Goal: Information Seeking & Learning: Check status

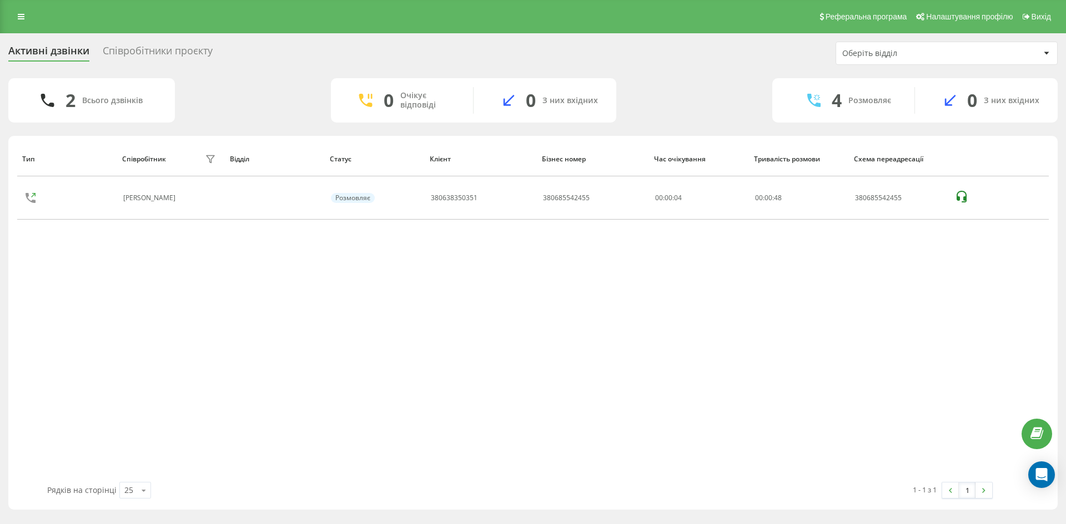
click at [135, 45] on div "Співробітники проєкту" at bounding box center [158, 53] width 110 height 17
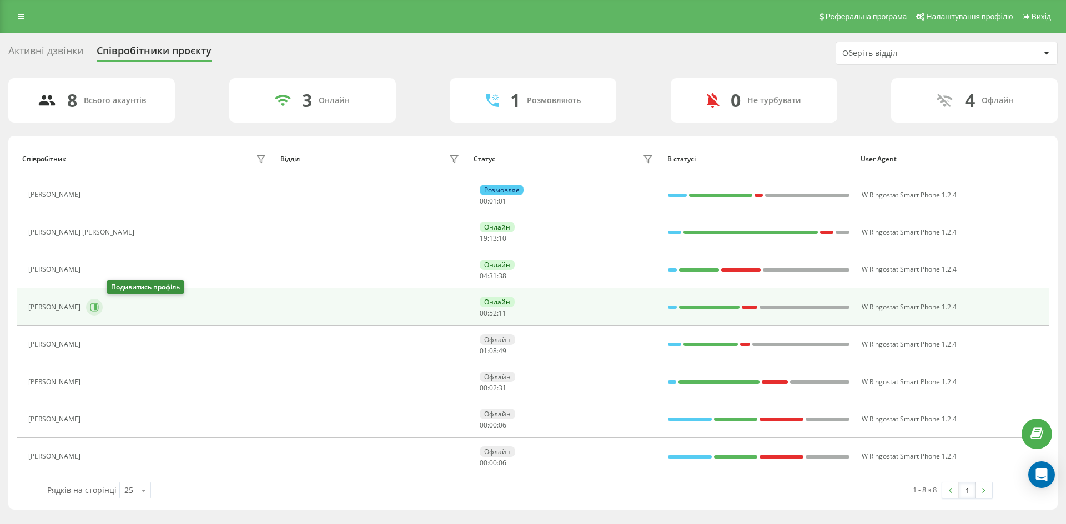
click at [99, 305] on icon at bounding box center [94, 307] width 9 height 9
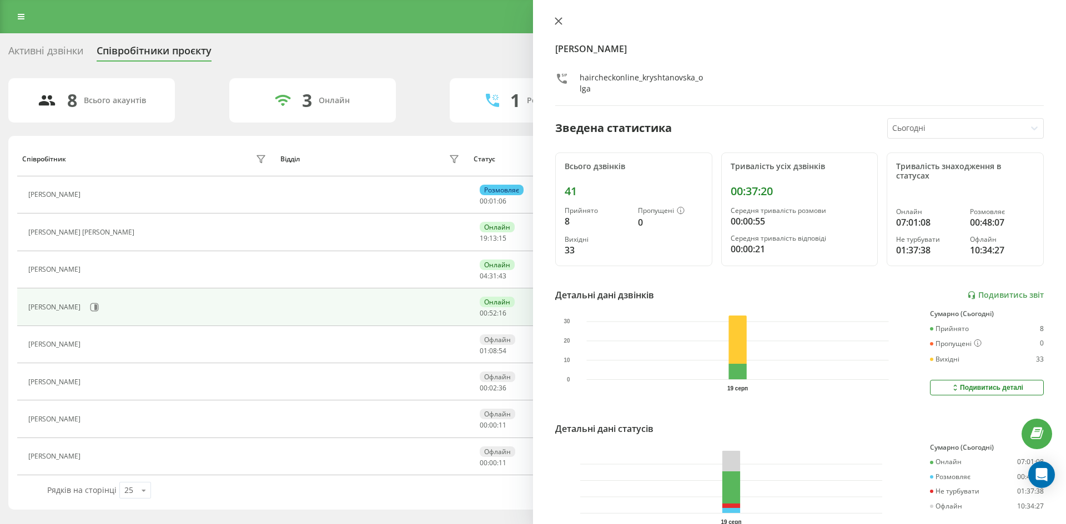
click at [561, 21] on icon at bounding box center [558, 21] width 8 height 8
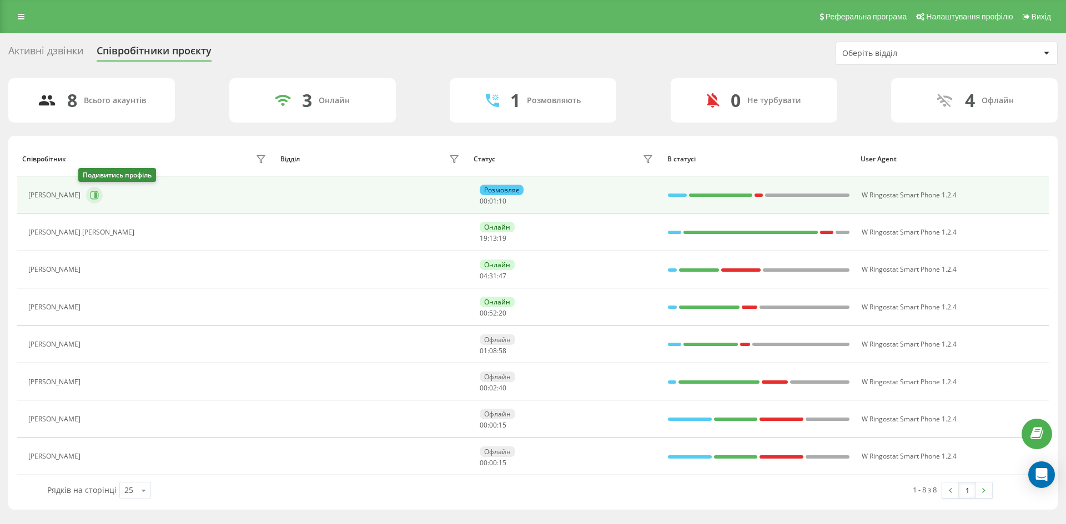
click at [94, 194] on icon at bounding box center [95, 196] width 3 height 6
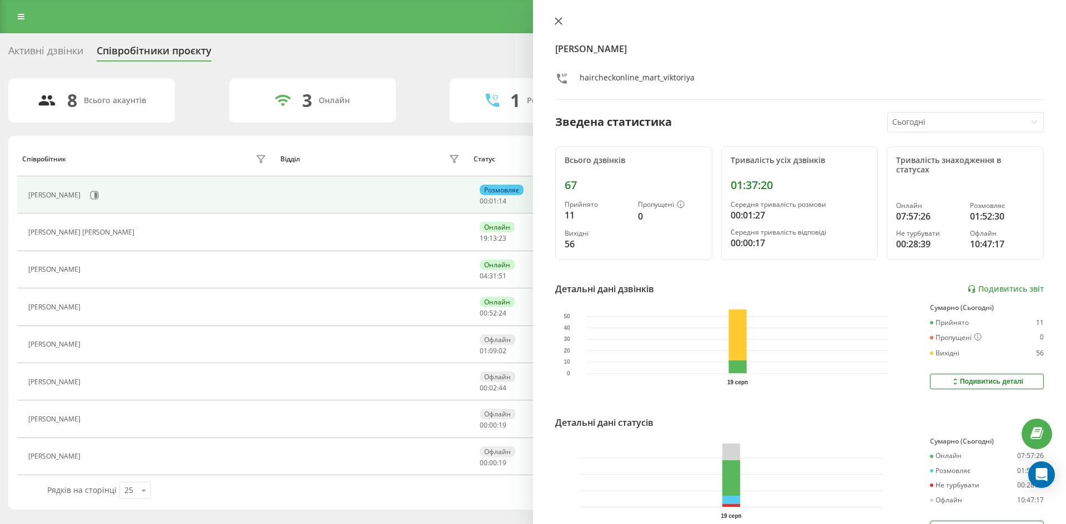
click at [561, 18] on icon at bounding box center [558, 21] width 7 height 7
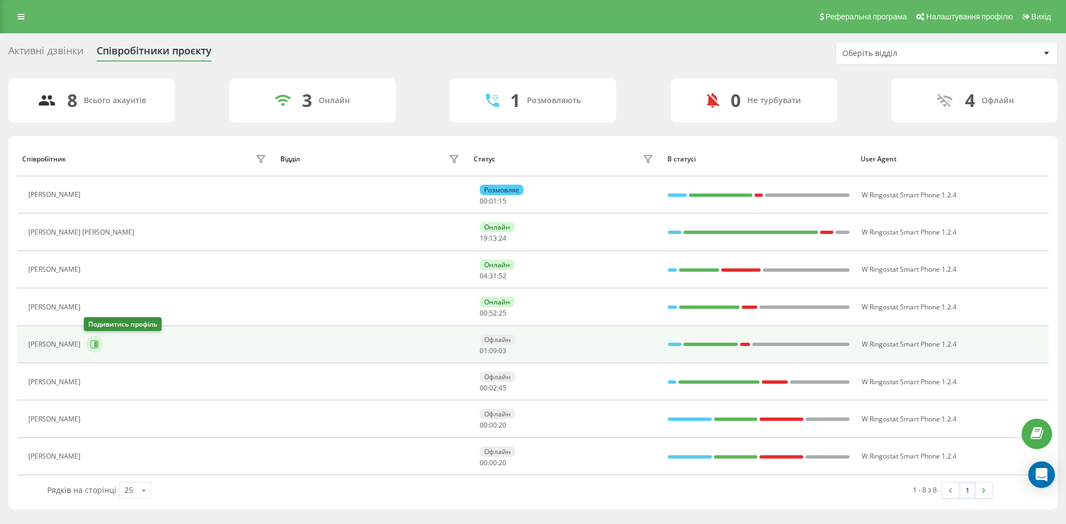
click at [90, 346] on icon at bounding box center [94, 344] width 9 height 9
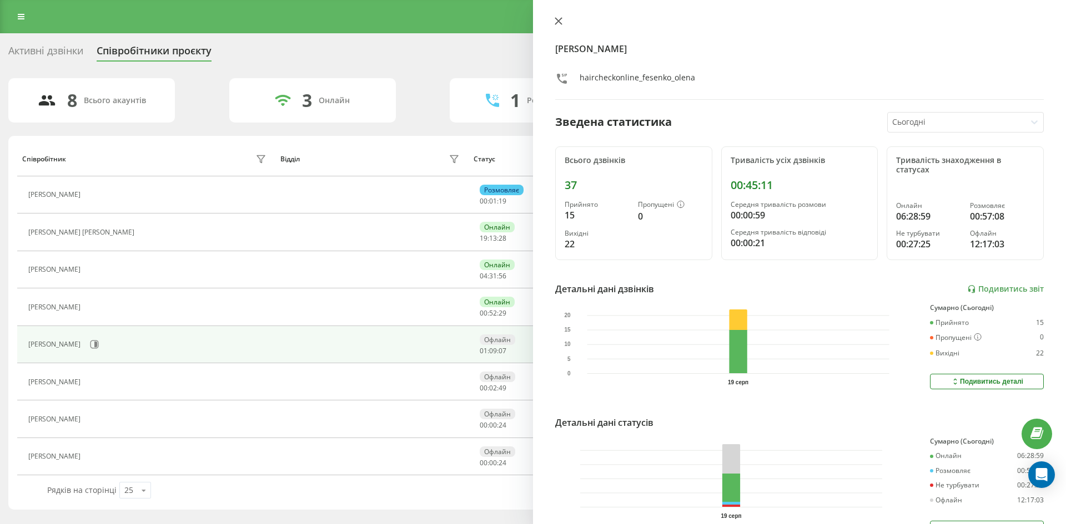
click at [556, 19] on icon at bounding box center [558, 21] width 7 height 7
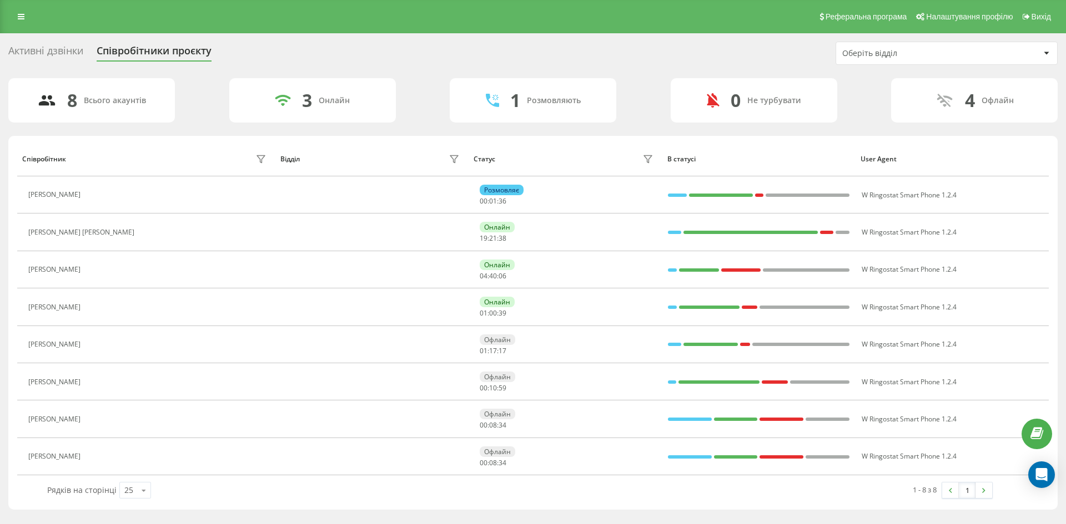
click at [68, 55] on div "Активні дзвінки" at bounding box center [45, 53] width 75 height 17
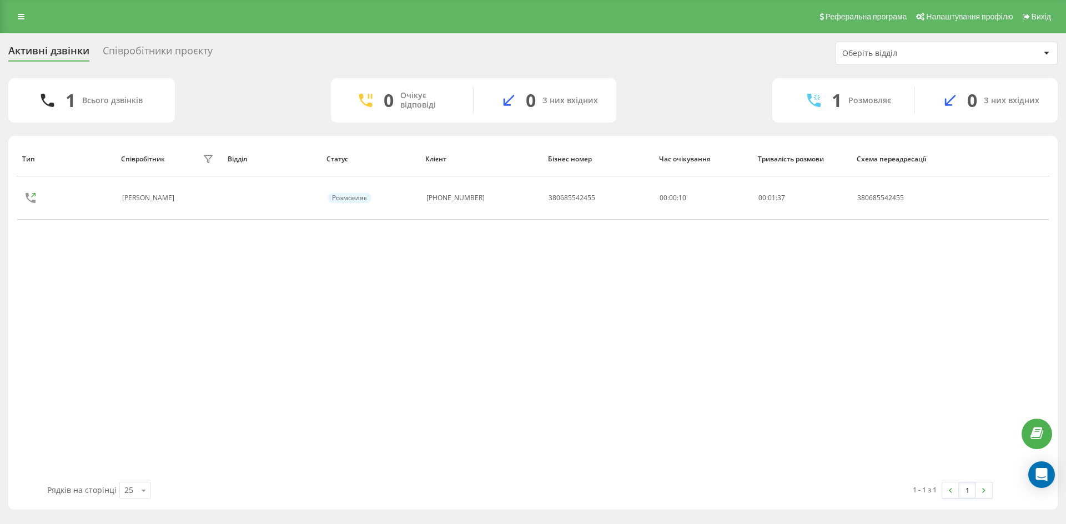
click at [187, 56] on div "Співробітники проєкту" at bounding box center [158, 53] width 110 height 17
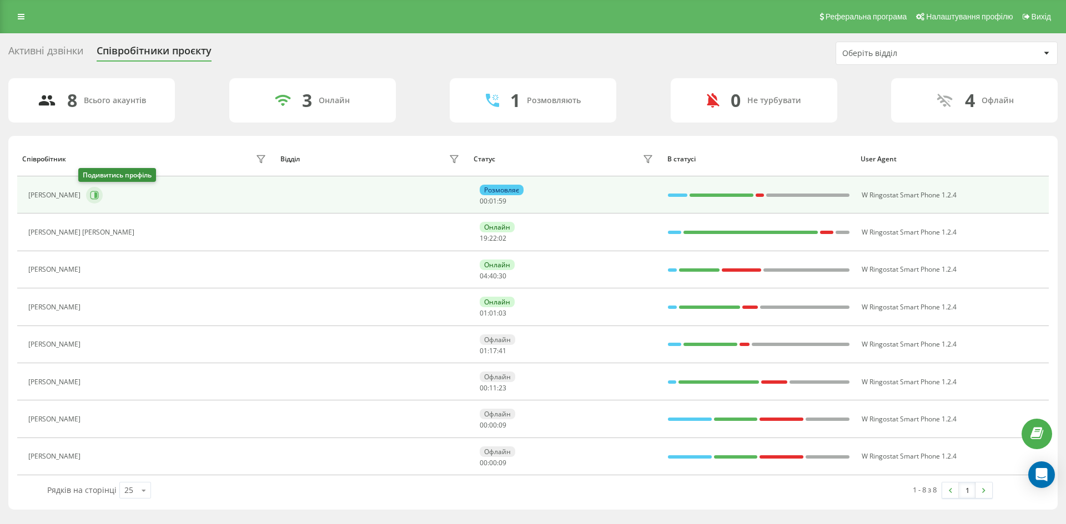
click at [92, 198] on button at bounding box center [94, 195] width 17 height 17
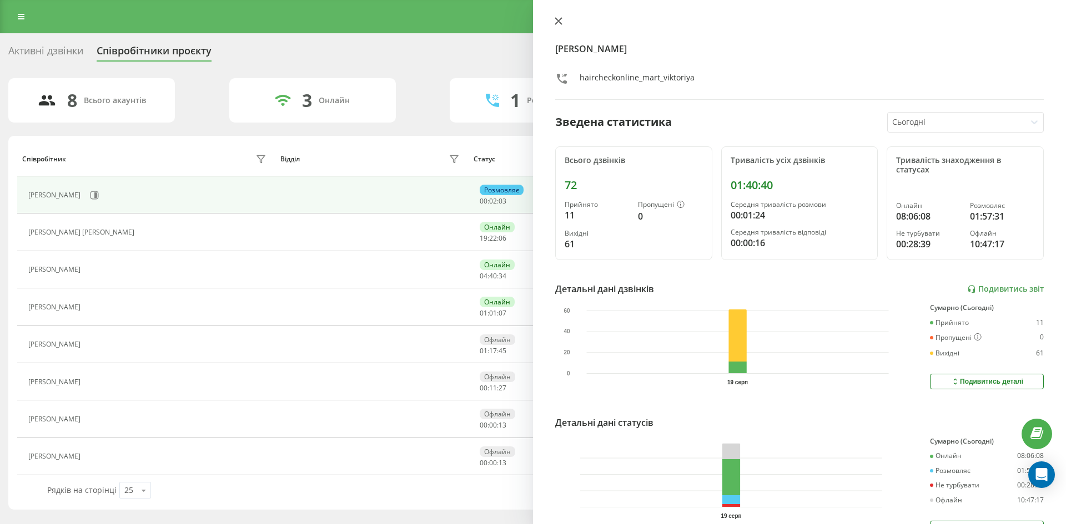
click at [559, 22] on icon at bounding box center [558, 21] width 7 height 7
